Goal: Task Accomplishment & Management: Manage account settings

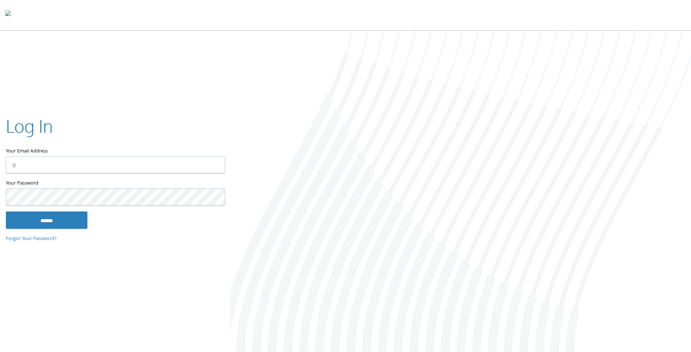
type input "**********"
click at [49, 227] on input "******" at bounding box center [47, 219] width 82 height 17
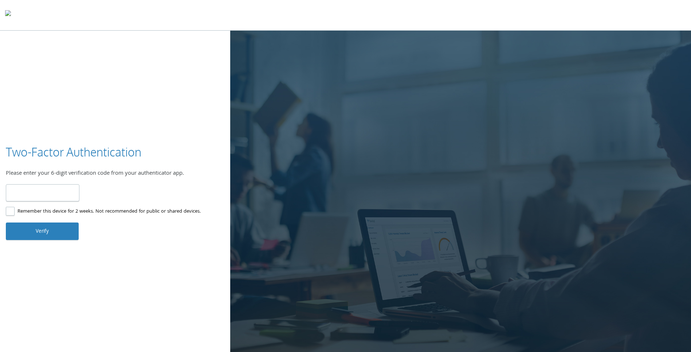
type input "******"
click at [52, 235] on button "Verify" at bounding box center [42, 230] width 73 height 17
